Goal: Task Accomplishment & Management: Use online tool/utility

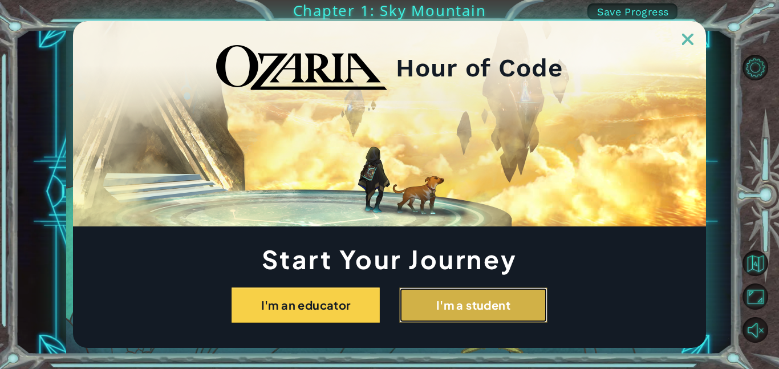
click at [467, 316] on button "I'm a student" at bounding box center [473, 304] width 148 height 35
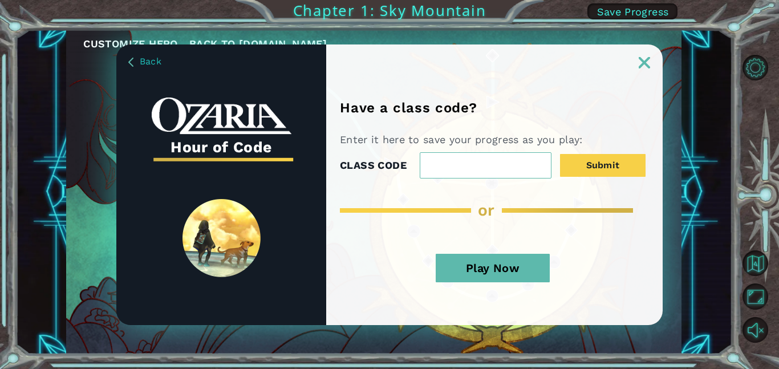
click at [522, 257] on button "Play Now" at bounding box center [493, 268] width 114 height 29
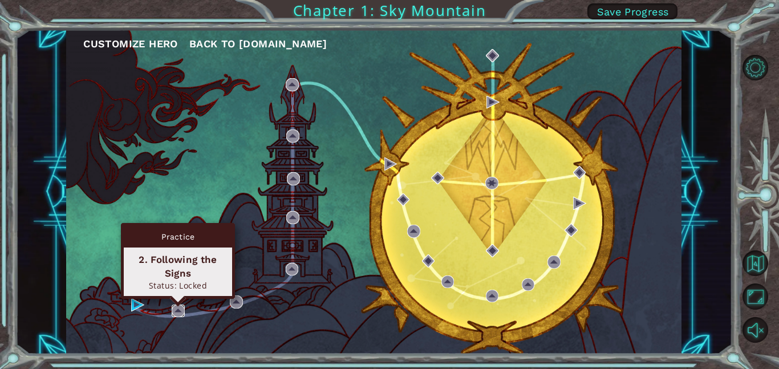
click at [180, 313] on img at bounding box center [178, 310] width 13 height 13
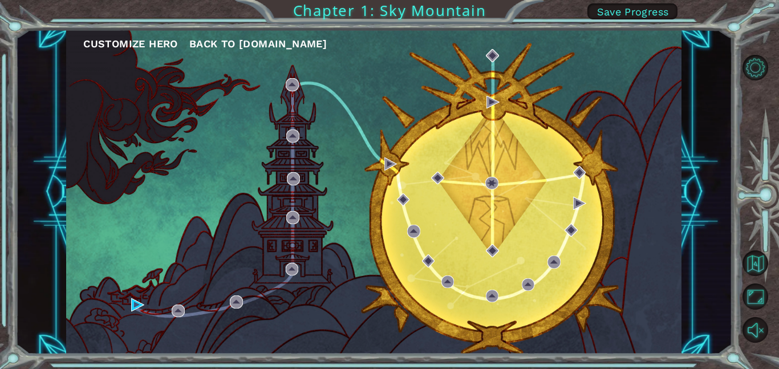
click at [187, 315] on div "Customize Hero Back to [DOMAIN_NAME]" at bounding box center [373, 192] width 615 height 324
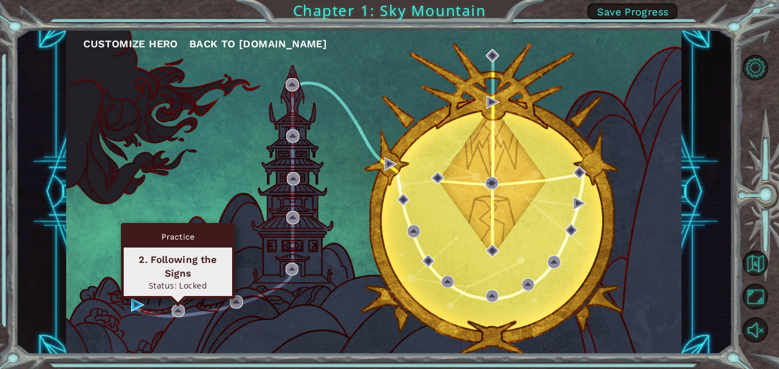
click at [177, 318] on div "Customize Hero Back to [DOMAIN_NAME]" at bounding box center [373, 192] width 615 height 324
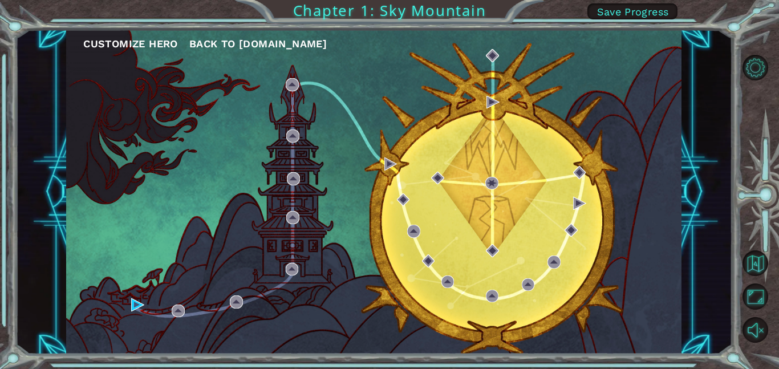
click at [134, 312] on div "Customize Hero Back to [DOMAIN_NAME]" at bounding box center [373, 192] width 615 height 324
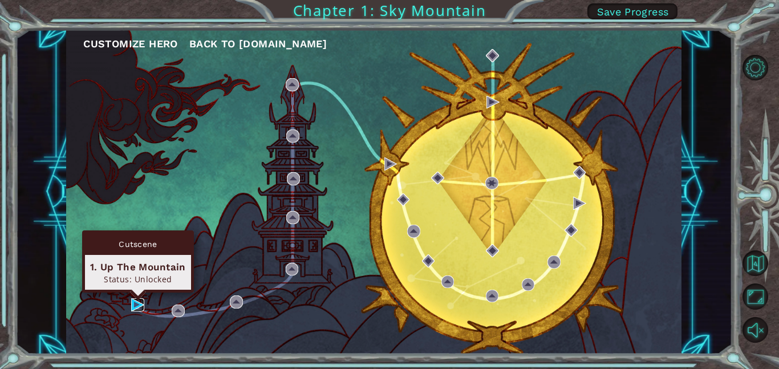
click at [137, 309] on img at bounding box center [137, 304] width 13 height 13
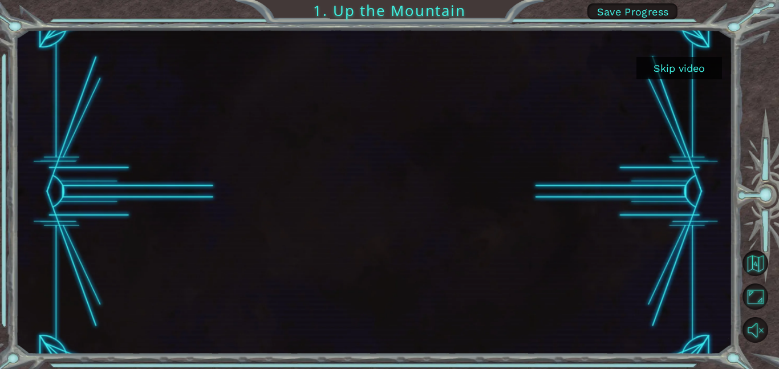
click at [690, 74] on button "Skip video" at bounding box center [679, 68] width 86 height 22
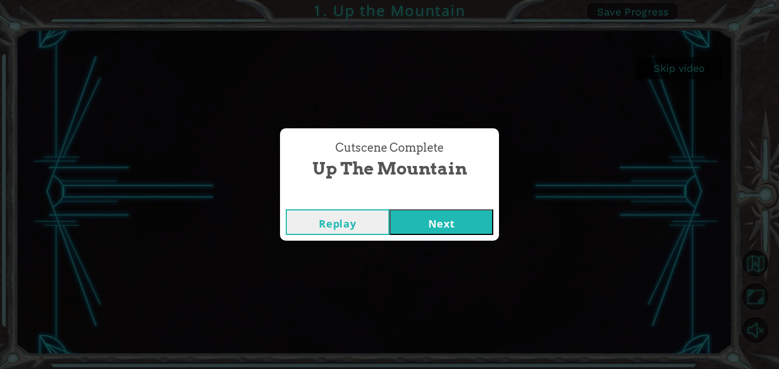
click at [447, 231] on button "Next" at bounding box center [441, 222] width 104 height 26
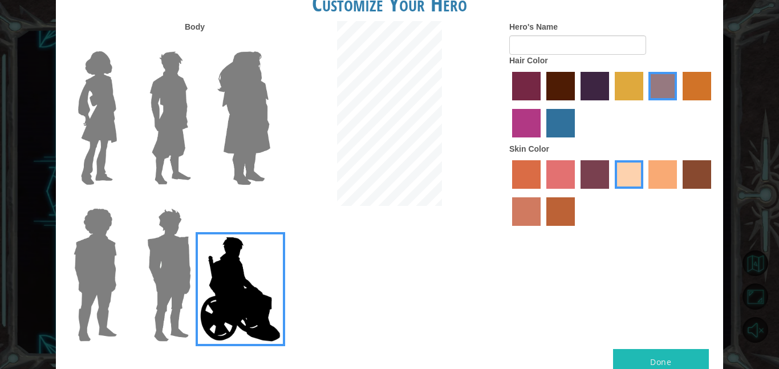
click at [665, 363] on button "Done" at bounding box center [661, 362] width 96 height 26
type input "o"
click at [668, 365] on button "Done" at bounding box center [661, 362] width 96 height 26
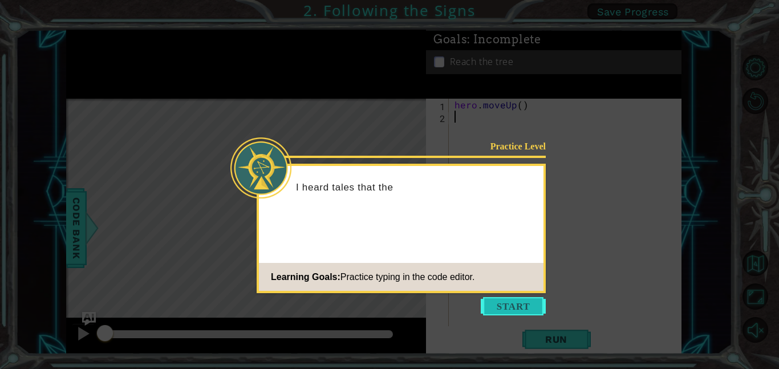
click at [502, 307] on button "Start" at bounding box center [513, 306] width 65 height 18
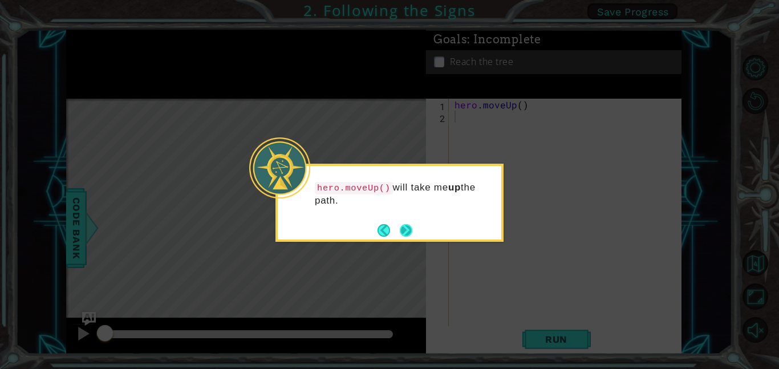
click at [412, 237] on button "Next" at bounding box center [406, 230] width 13 height 13
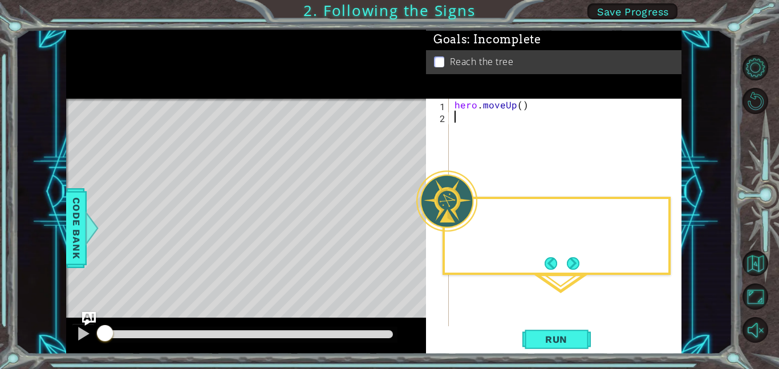
click at [413, 237] on div "Level Map" at bounding box center [329, 267] width 527 height 336
click at [522, 107] on div "hero . moveUp ( )" at bounding box center [568, 224] width 233 height 251
type textarea "hero.moveUp(2)"
click at [566, 328] on button "Run" at bounding box center [556, 339] width 68 height 26
